Goal: Information Seeking & Learning: Learn about a topic

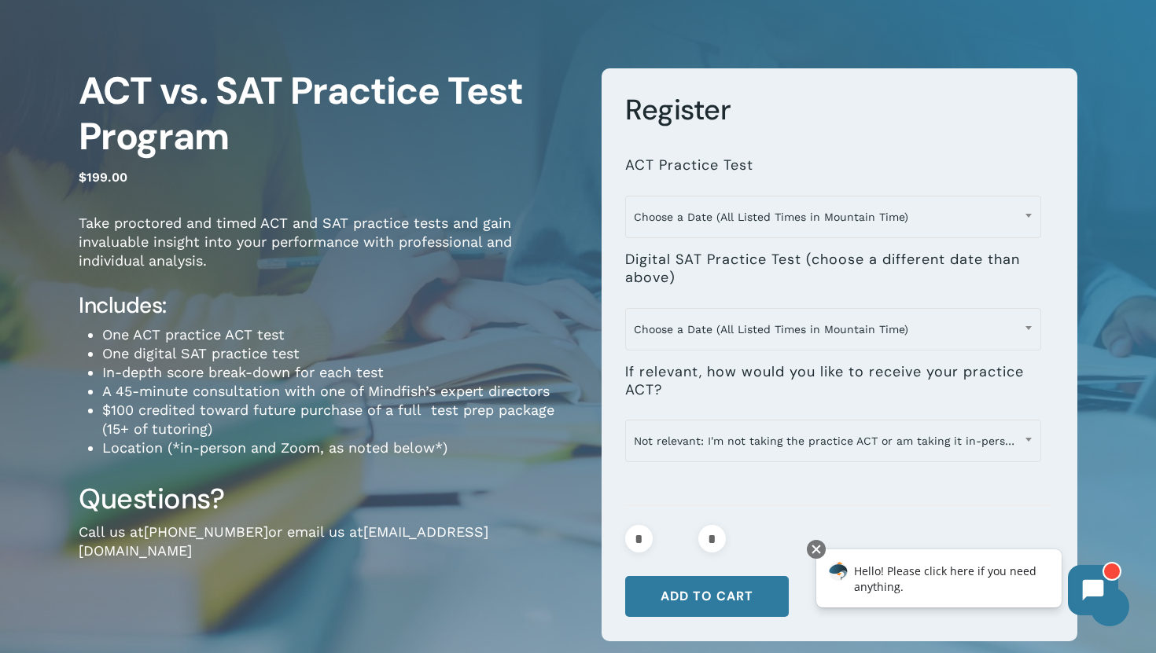
scroll to position [2, 0]
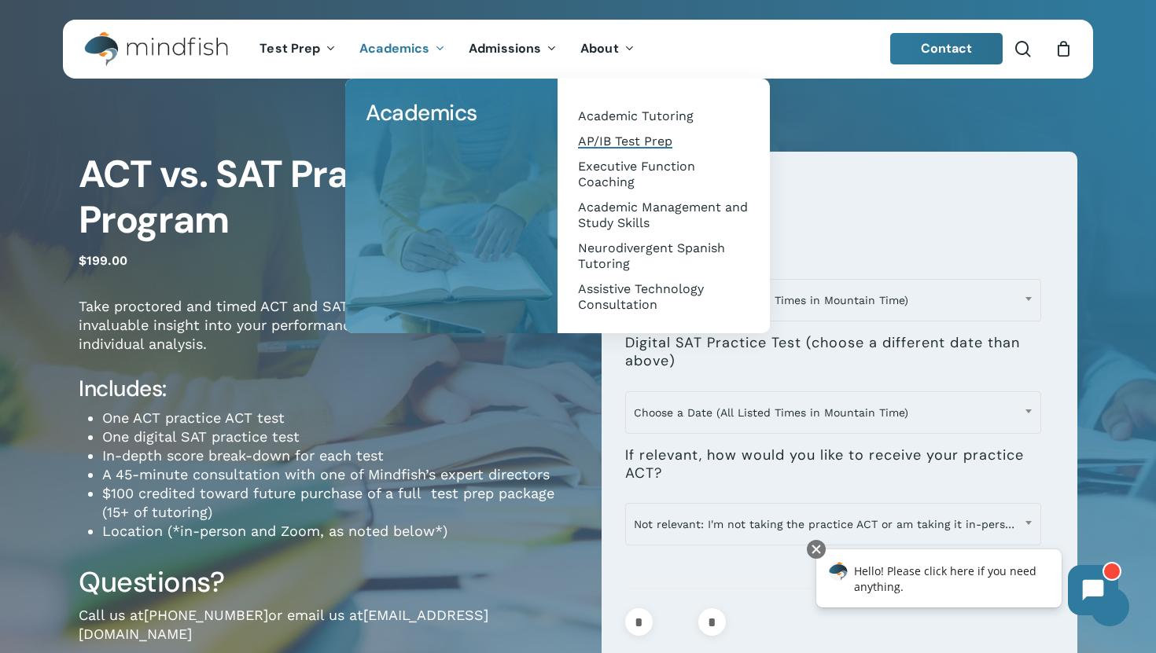
click at [613, 140] on span "AP/IB Test Prep" at bounding box center [625, 141] width 94 height 15
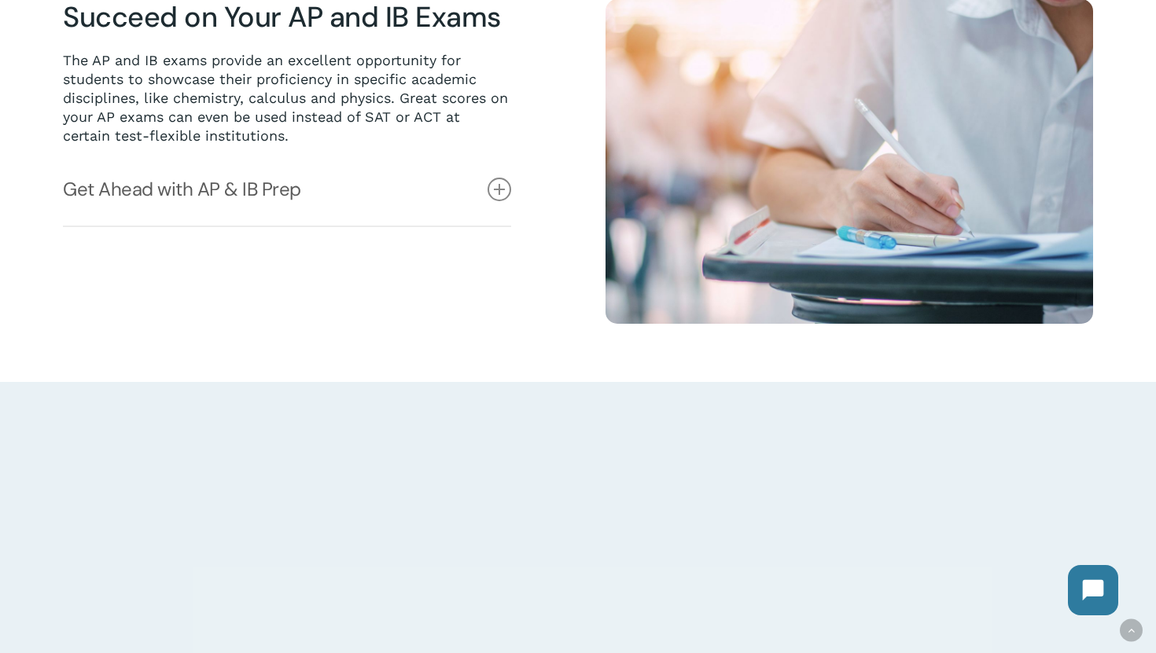
scroll to position [852, 0]
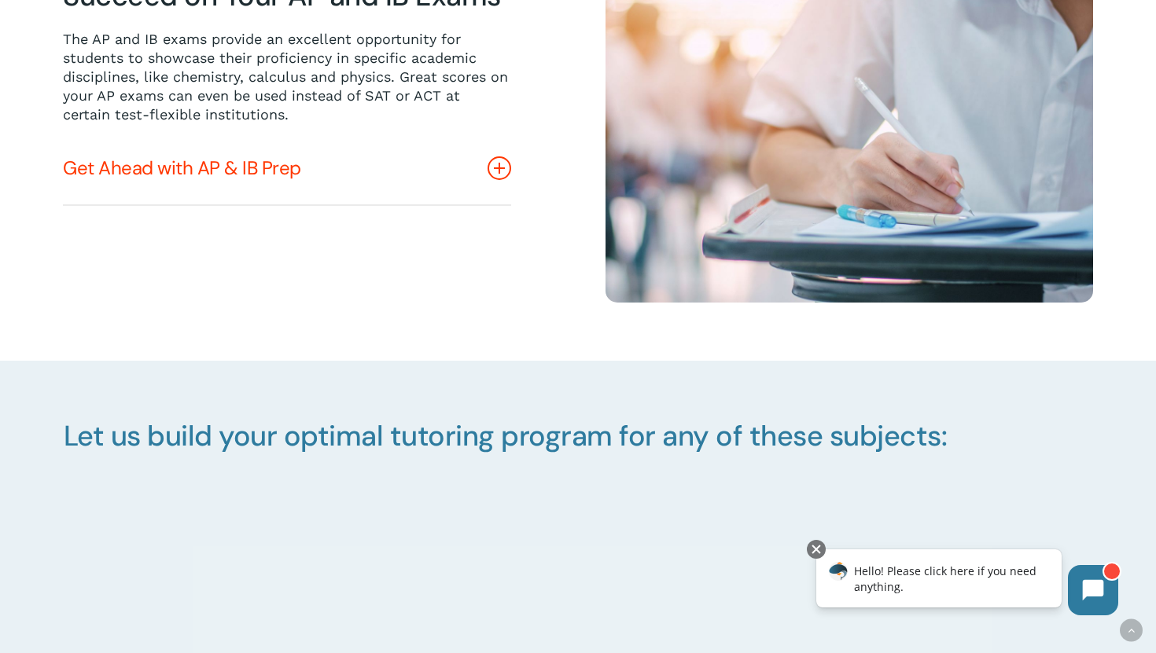
click at [490, 171] on icon at bounding box center [500, 168] width 24 height 24
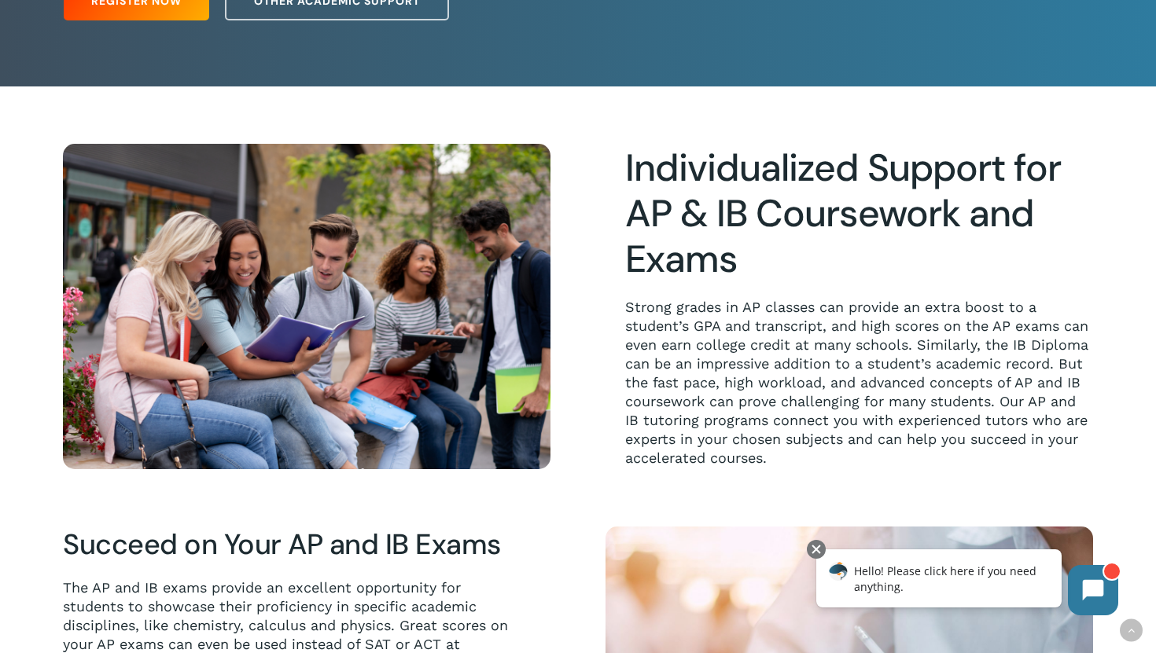
scroll to position [0, 0]
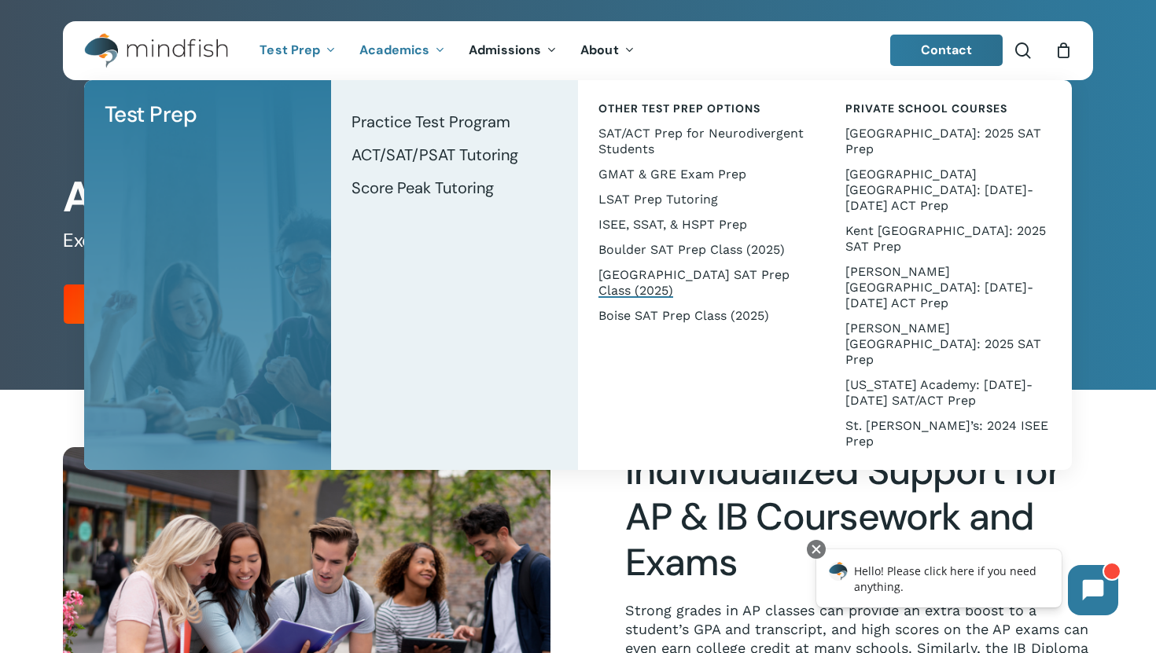
click at [626, 278] on span "[GEOGRAPHIC_DATA] SAT Prep Class (2025)" at bounding box center [693, 282] width 191 height 31
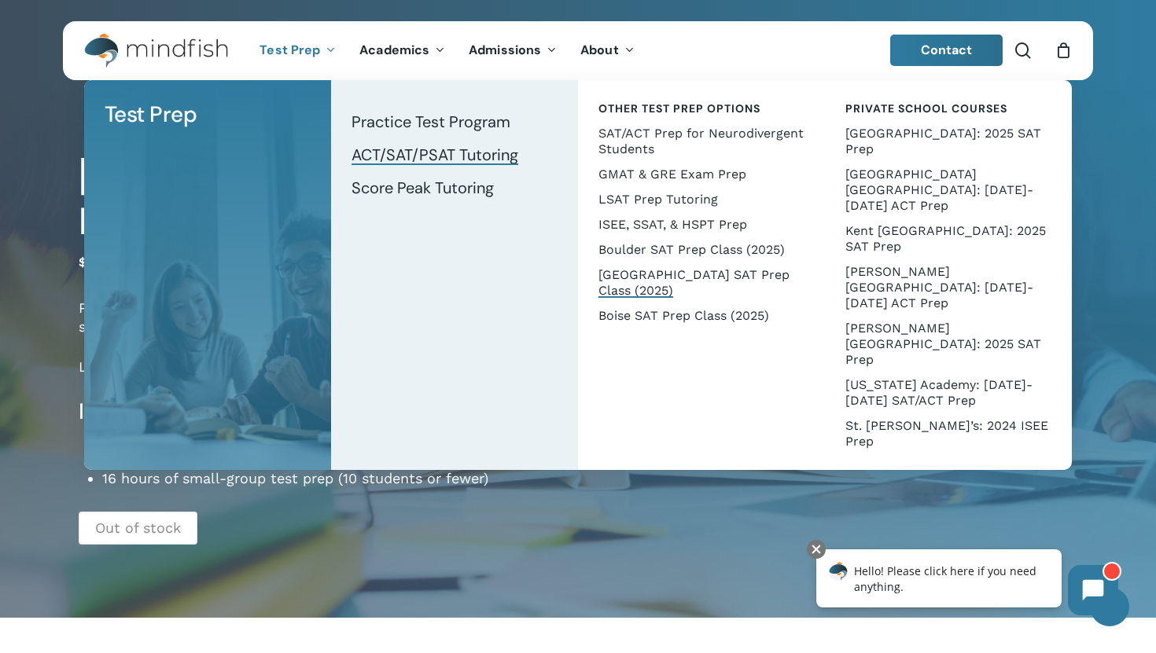
click at [417, 149] on span "ACT/SAT/PSAT Tutoring" at bounding box center [434, 155] width 167 height 20
